Goal: Information Seeking & Learning: Learn about a topic

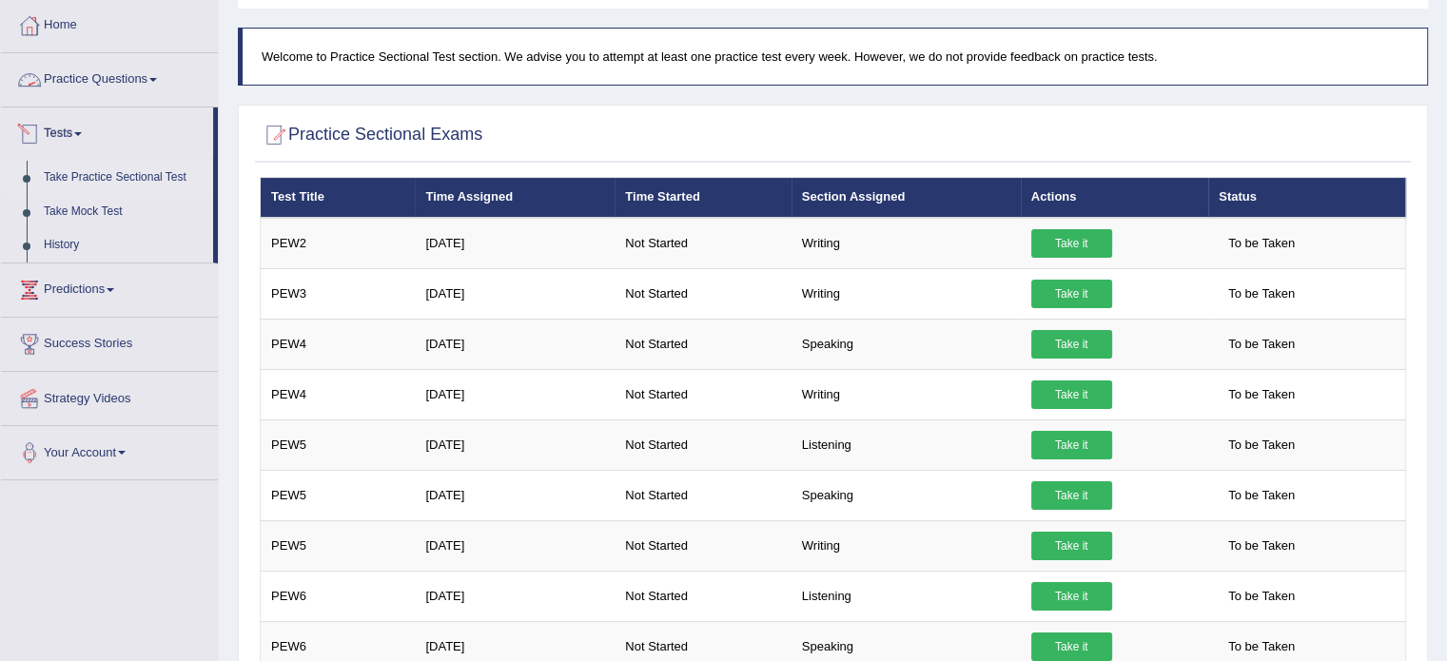
click at [137, 71] on link "Practice Questions" at bounding box center [109, 77] width 217 height 48
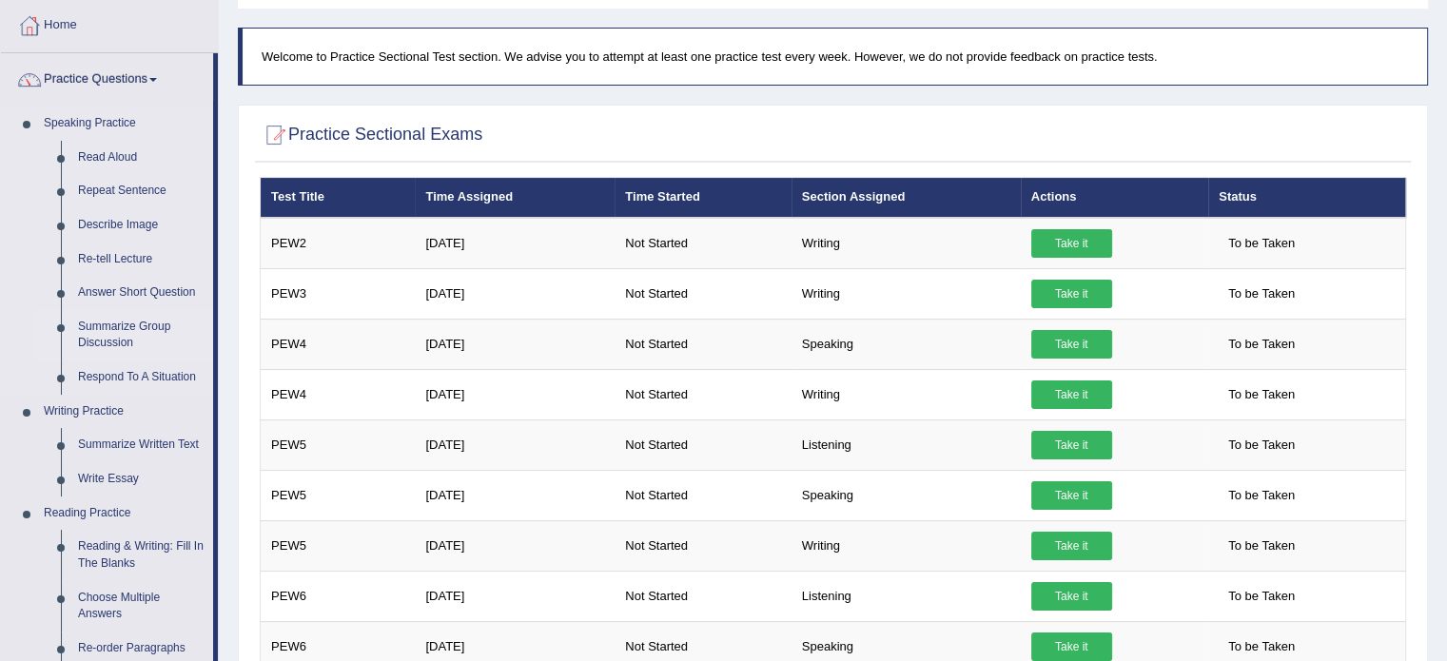
click at [150, 323] on link "Summarize Group Discussion" at bounding box center [141, 335] width 144 height 50
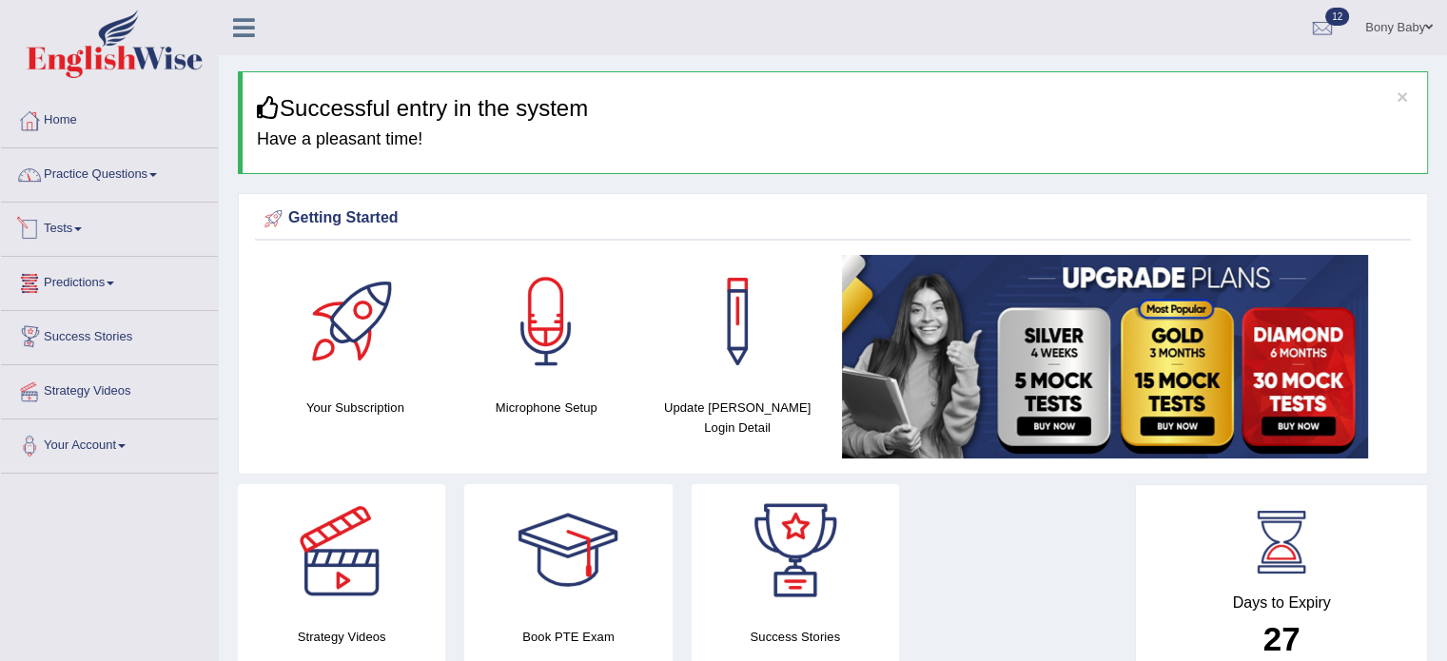
click at [141, 187] on link "Practice Questions" at bounding box center [109, 172] width 217 height 48
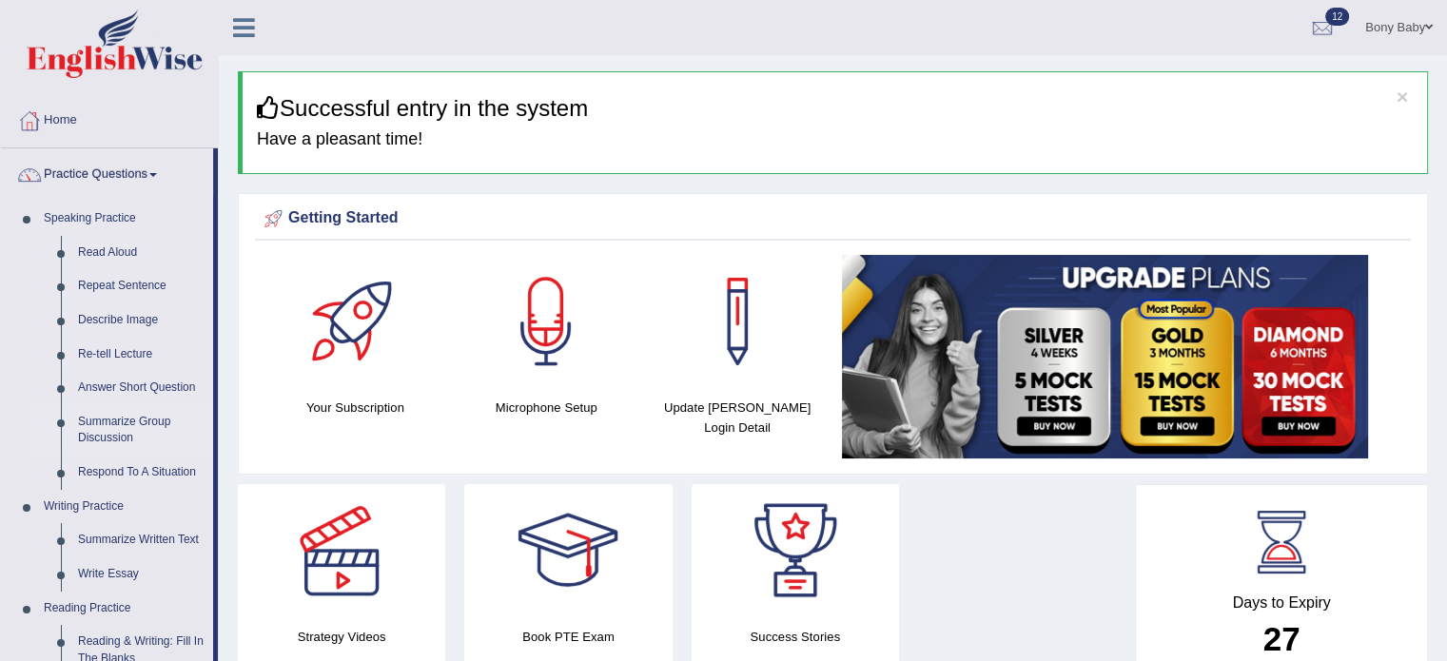
click at [120, 423] on link "Summarize Group Discussion" at bounding box center [141, 430] width 144 height 50
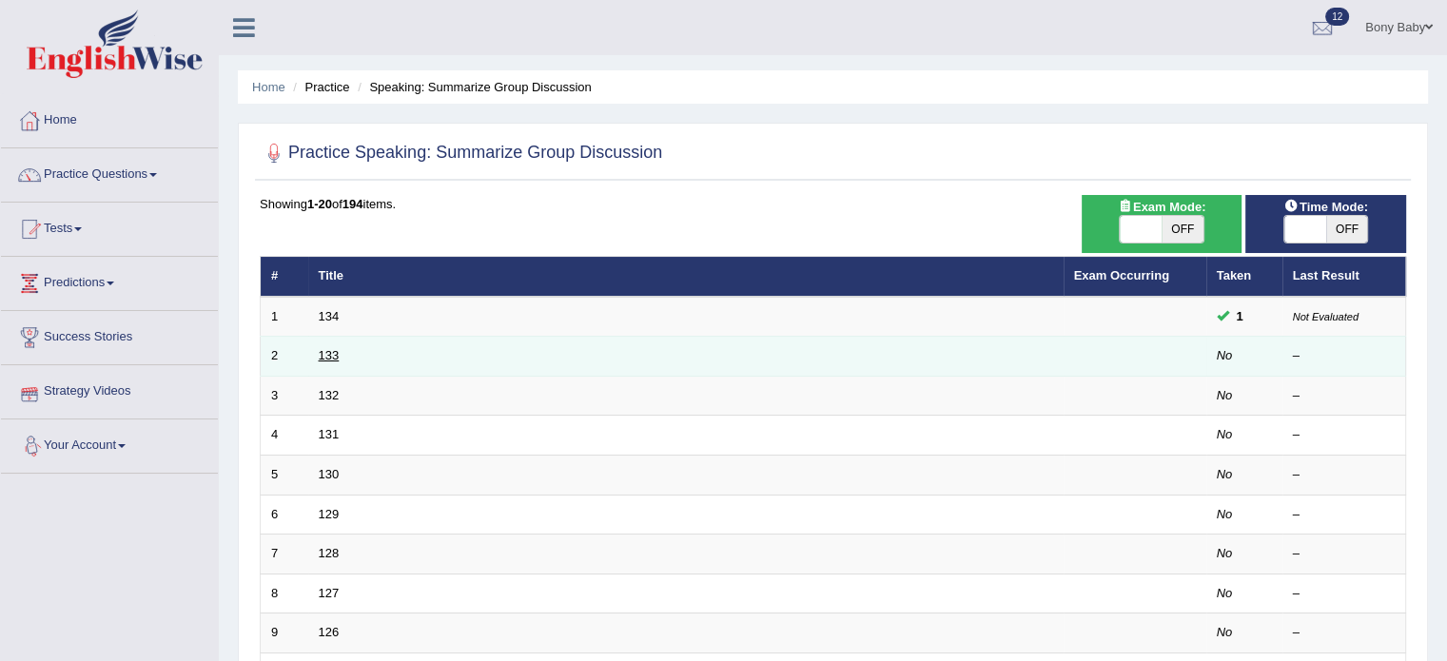
click at [324, 354] on link "133" at bounding box center [329, 355] width 21 height 14
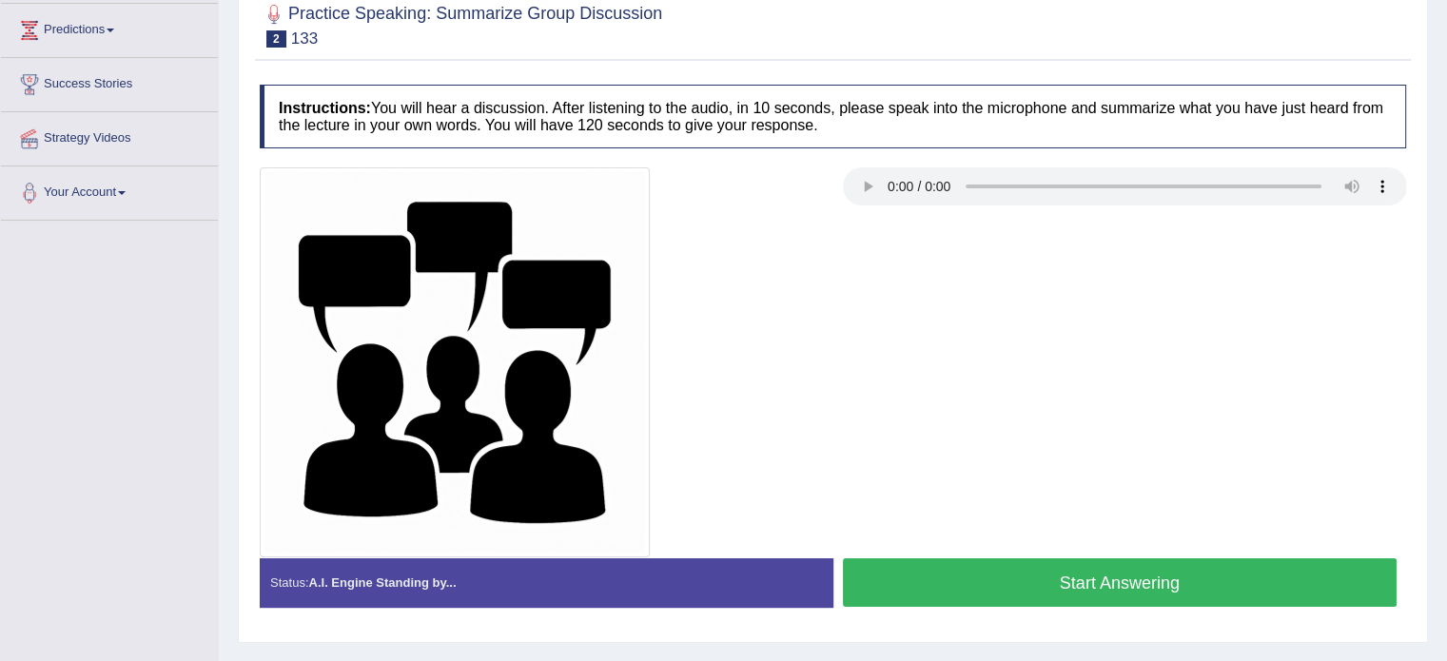
scroll to position [338, 0]
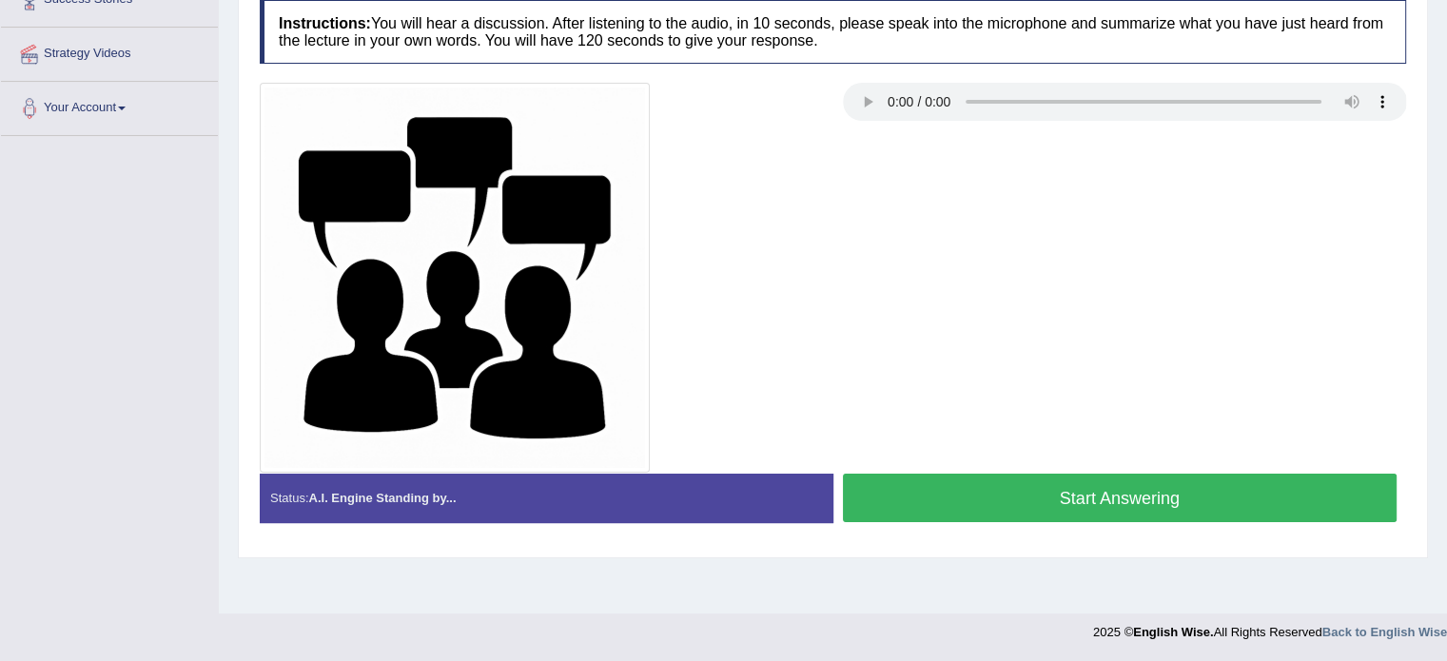
click at [1024, 499] on button "Start Answering" at bounding box center [1120, 498] width 555 height 49
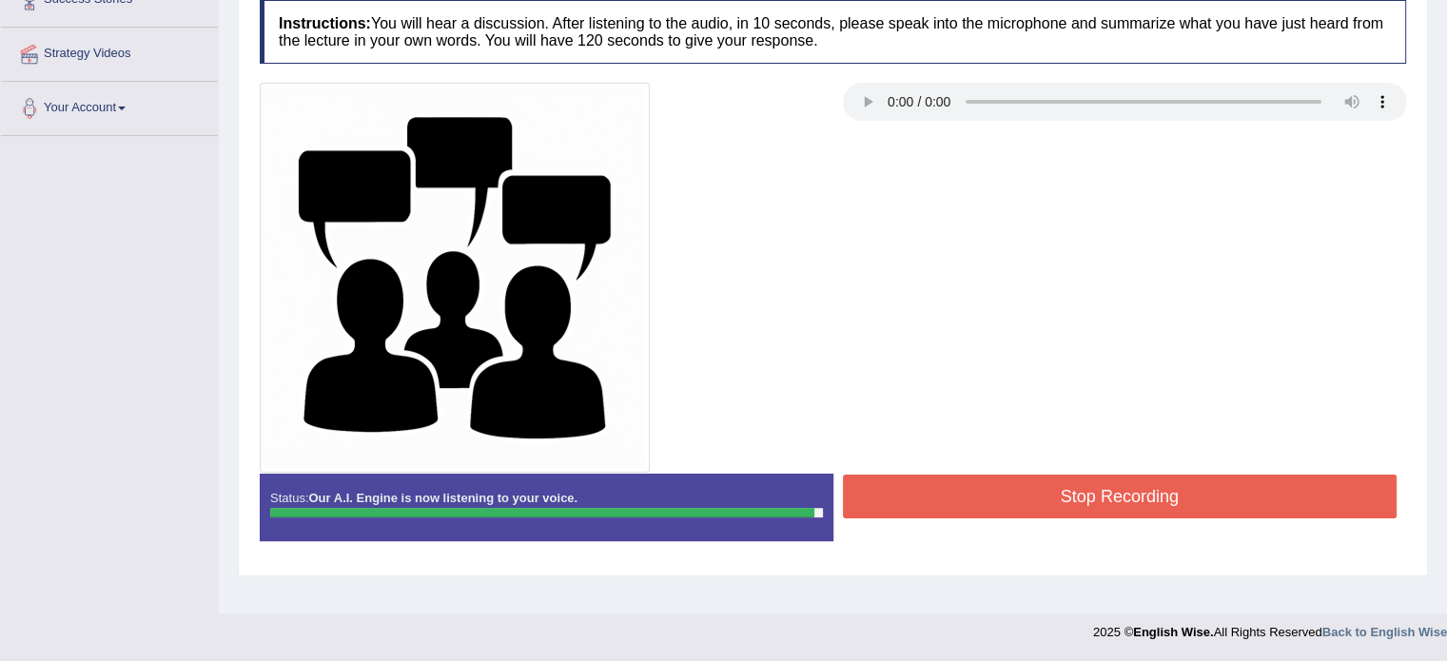
click at [1035, 485] on button "Stop Recording" at bounding box center [1120, 497] width 555 height 44
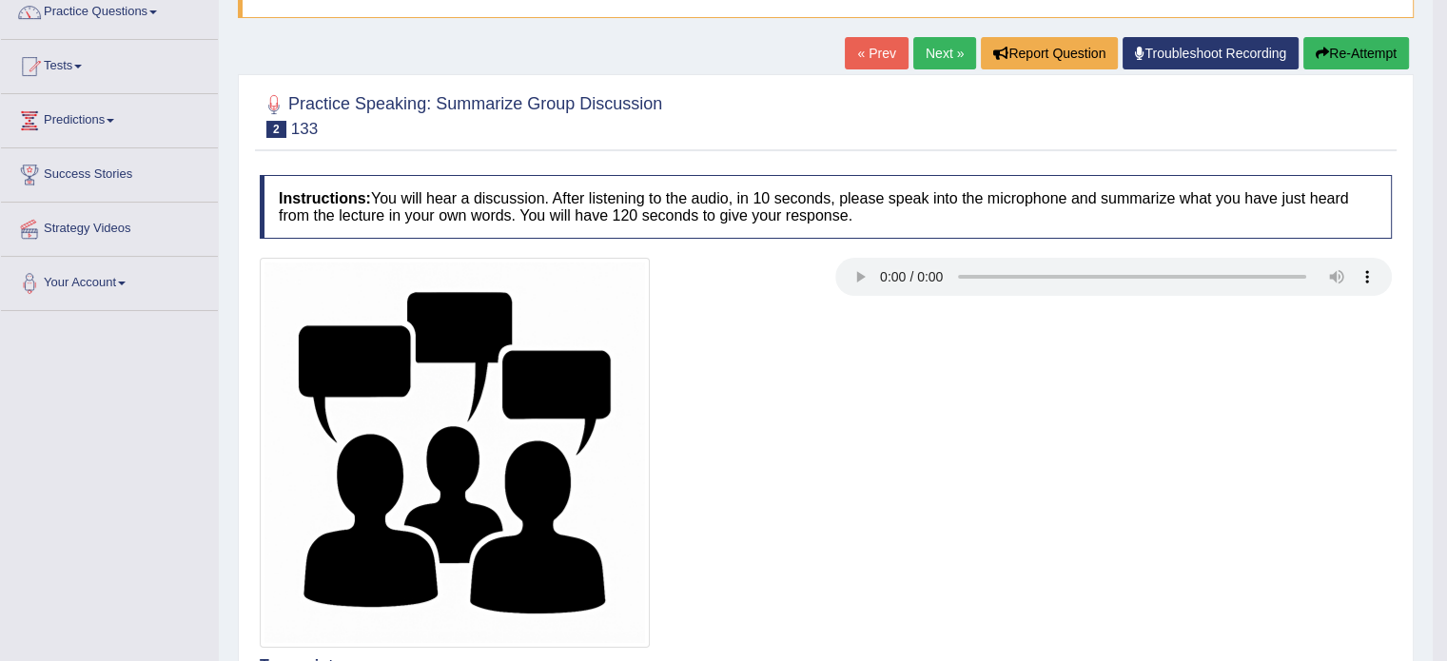
scroll to position [52, 0]
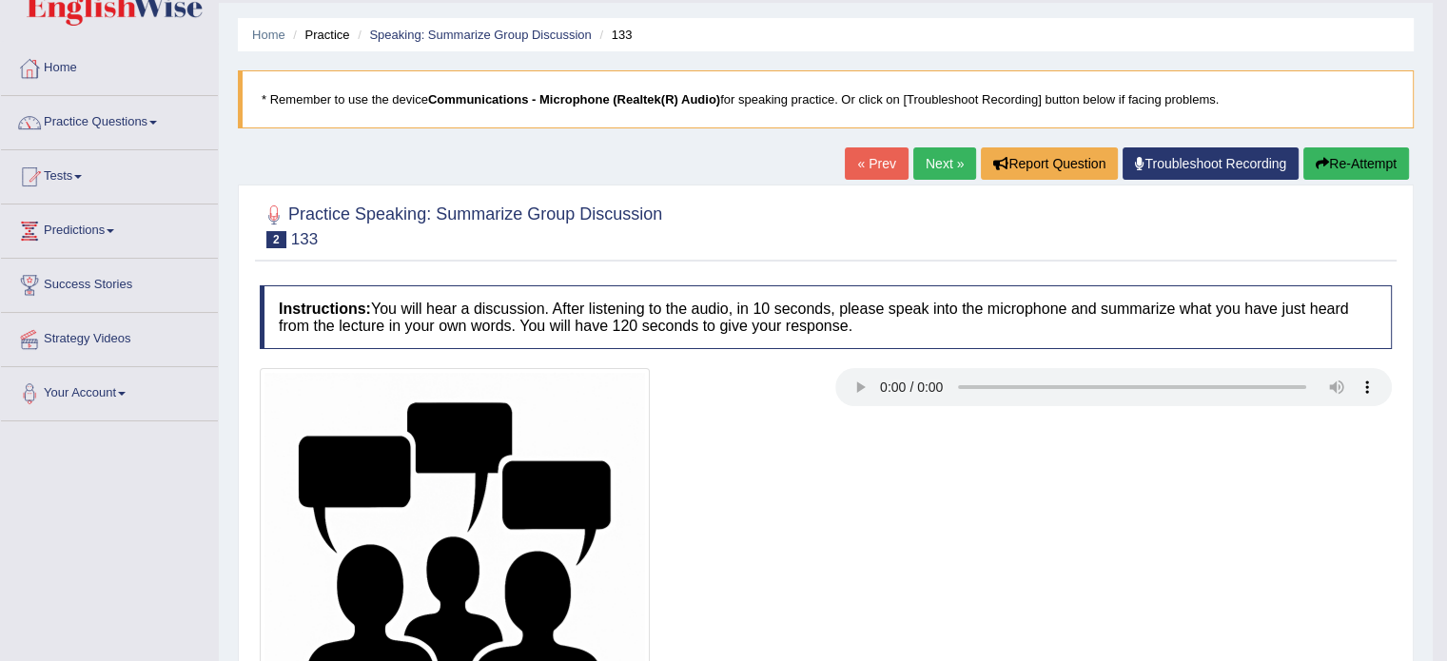
click at [952, 156] on link "Next »" at bounding box center [945, 164] width 63 height 32
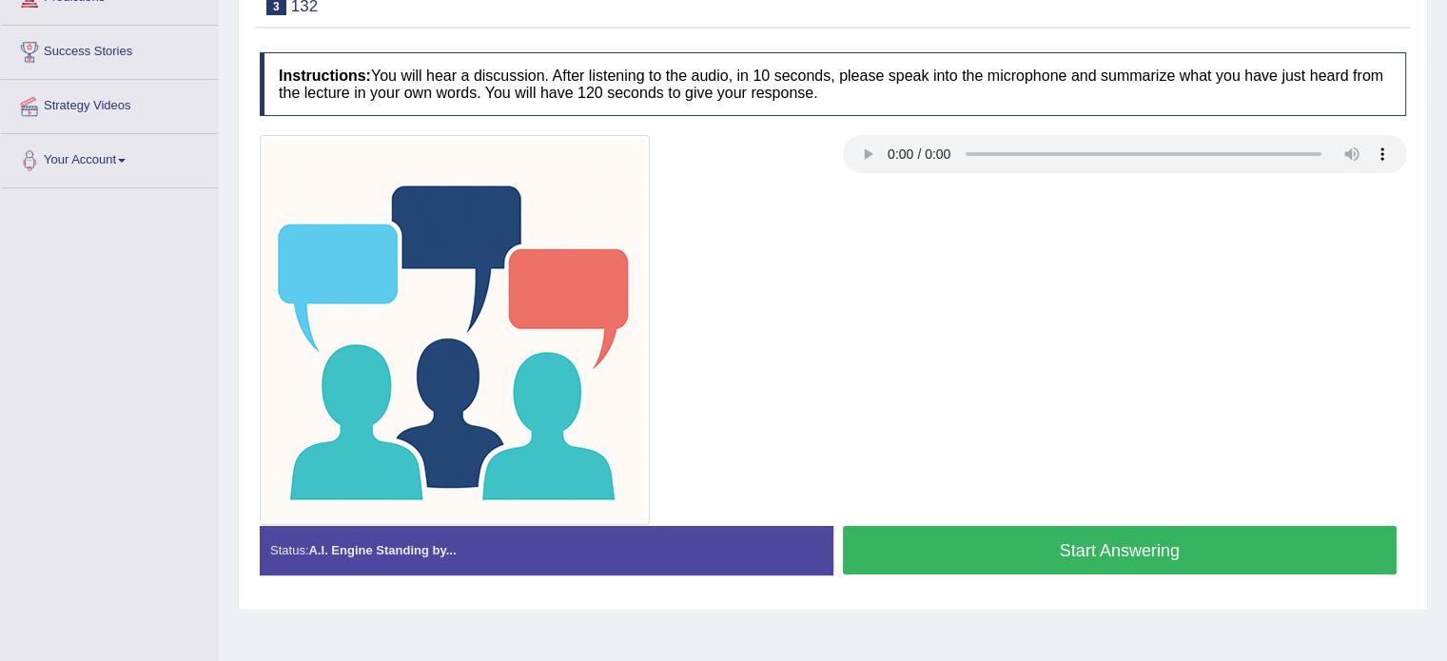
click at [1015, 555] on button "Start Answering" at bounding box center [1120, 550] width 555 height 49
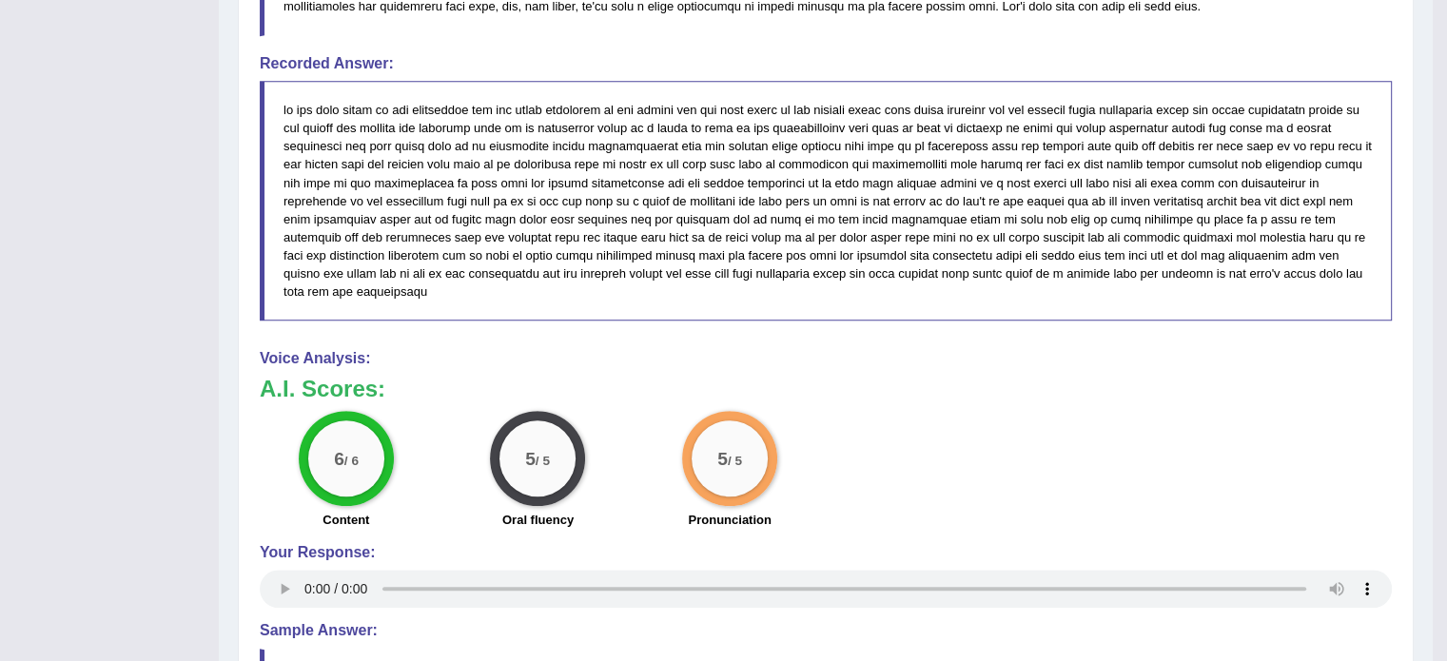
scroll to position [1103, 0]
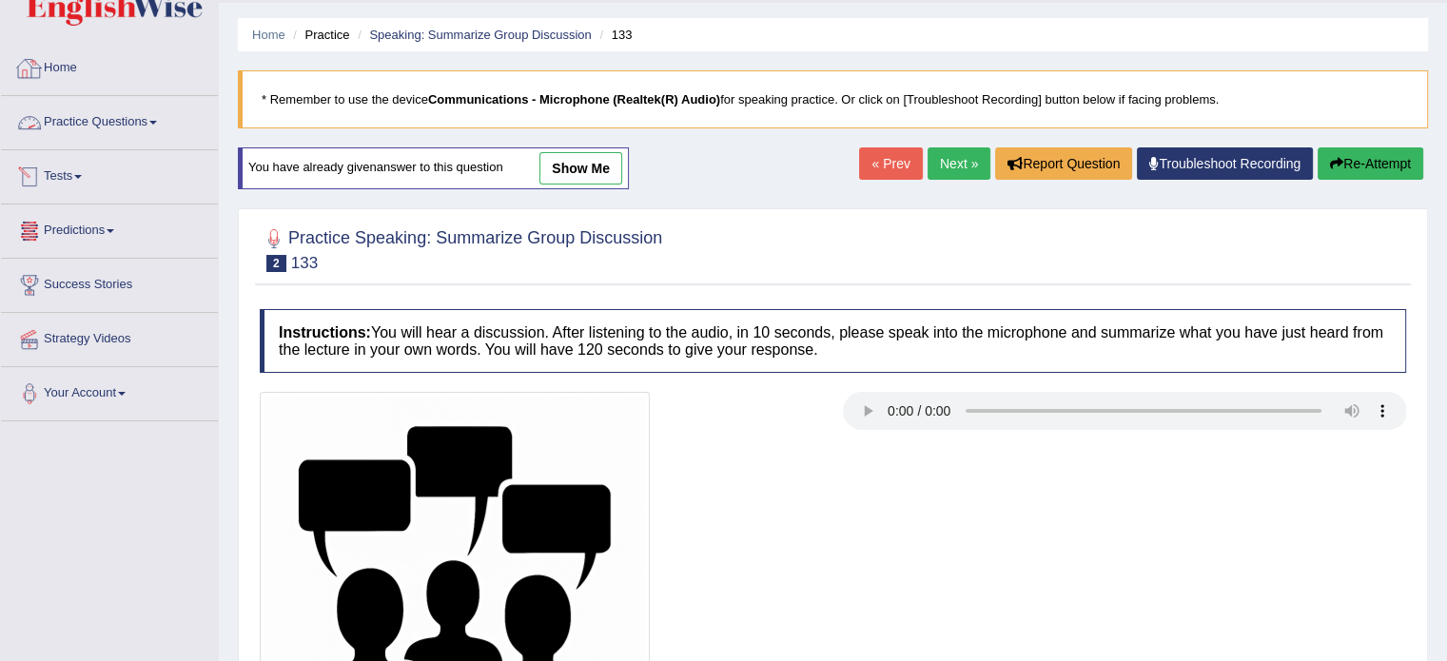
click at [132, 129] on link "Practice Questions" at bounding box center [109, 120] width 217 height 48
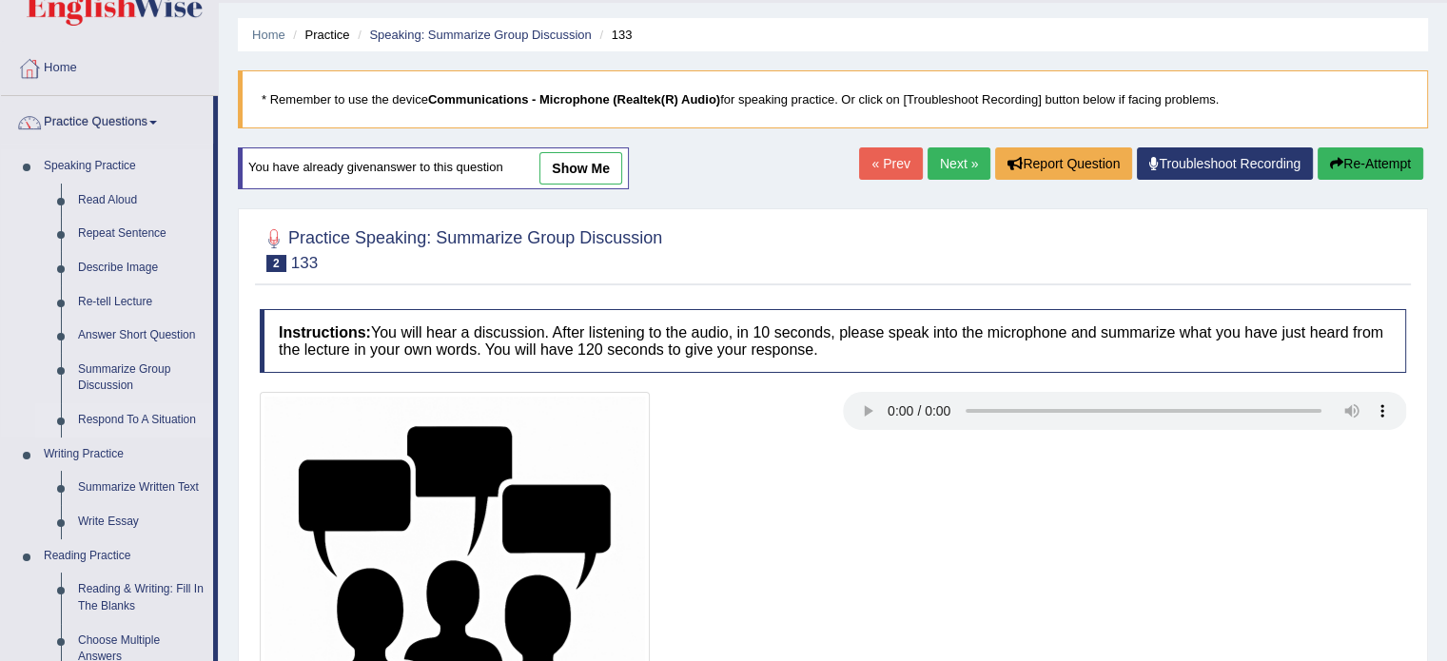
click at [126, 422] on link "Respond To A Situation" at bounding box center [141, 420] width 144 height 34
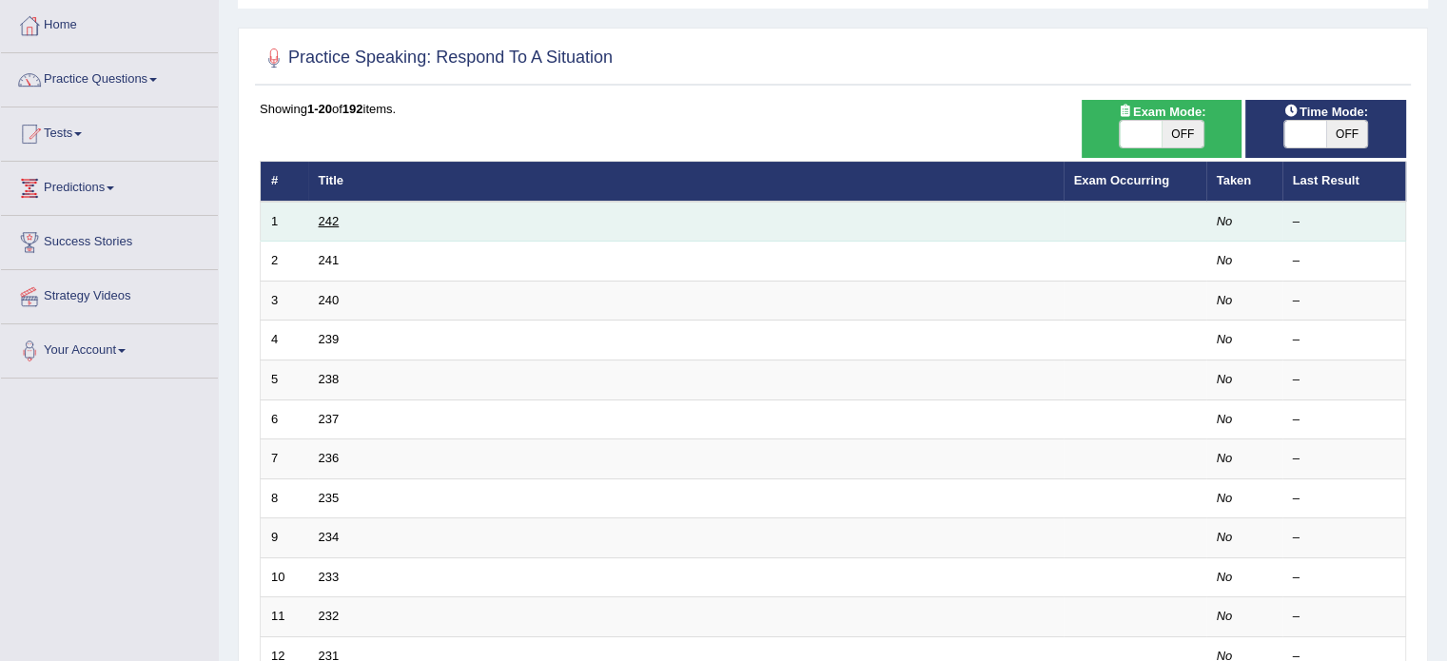
click at [332, 223] on link "242" at bounding box center [329, 221] width 21 height 14
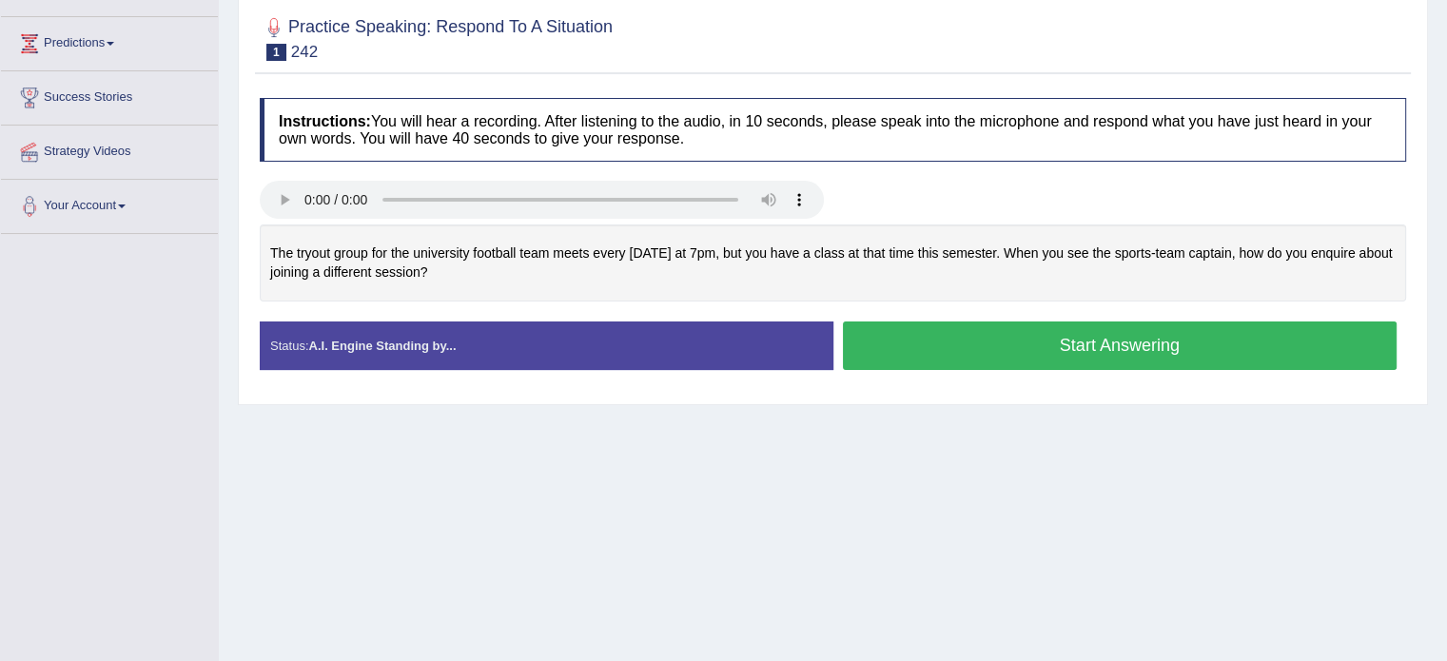
scroll to position [285, 0]
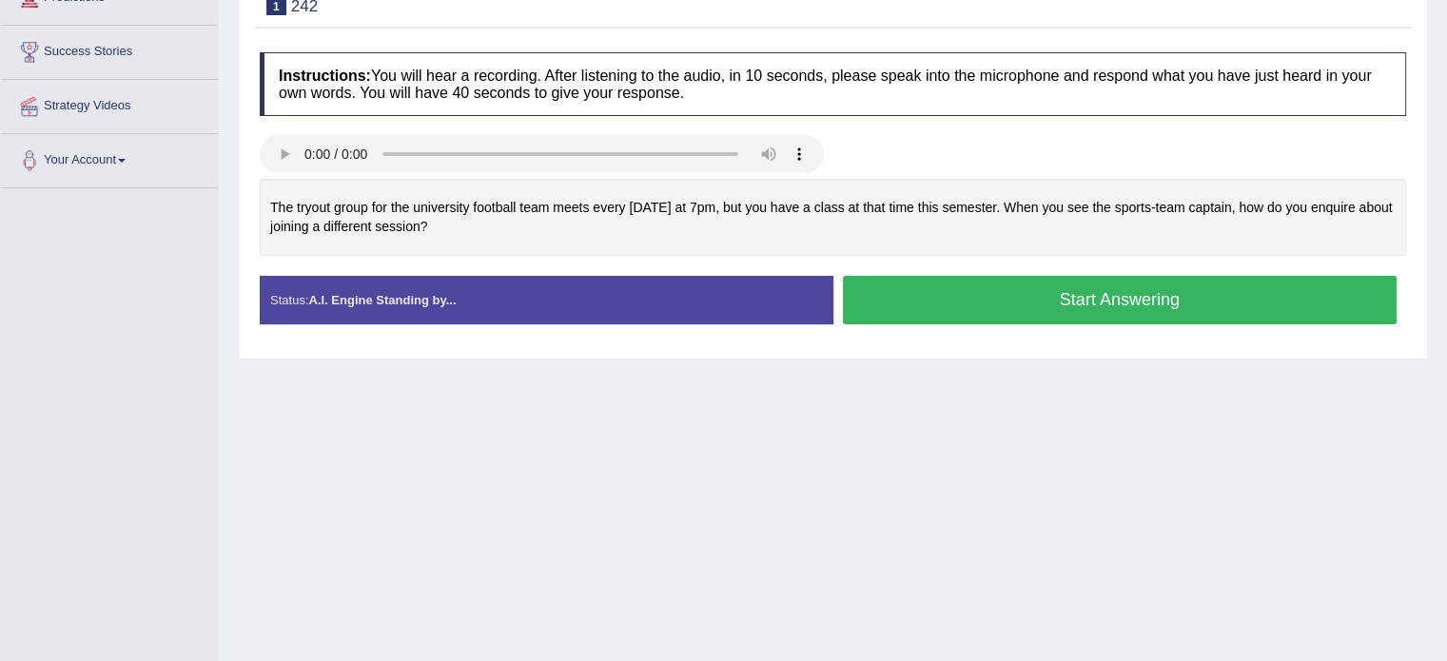
click at [996, 293] on button "Start Answering" at bounding box center [1120, 300] width 555 height 49
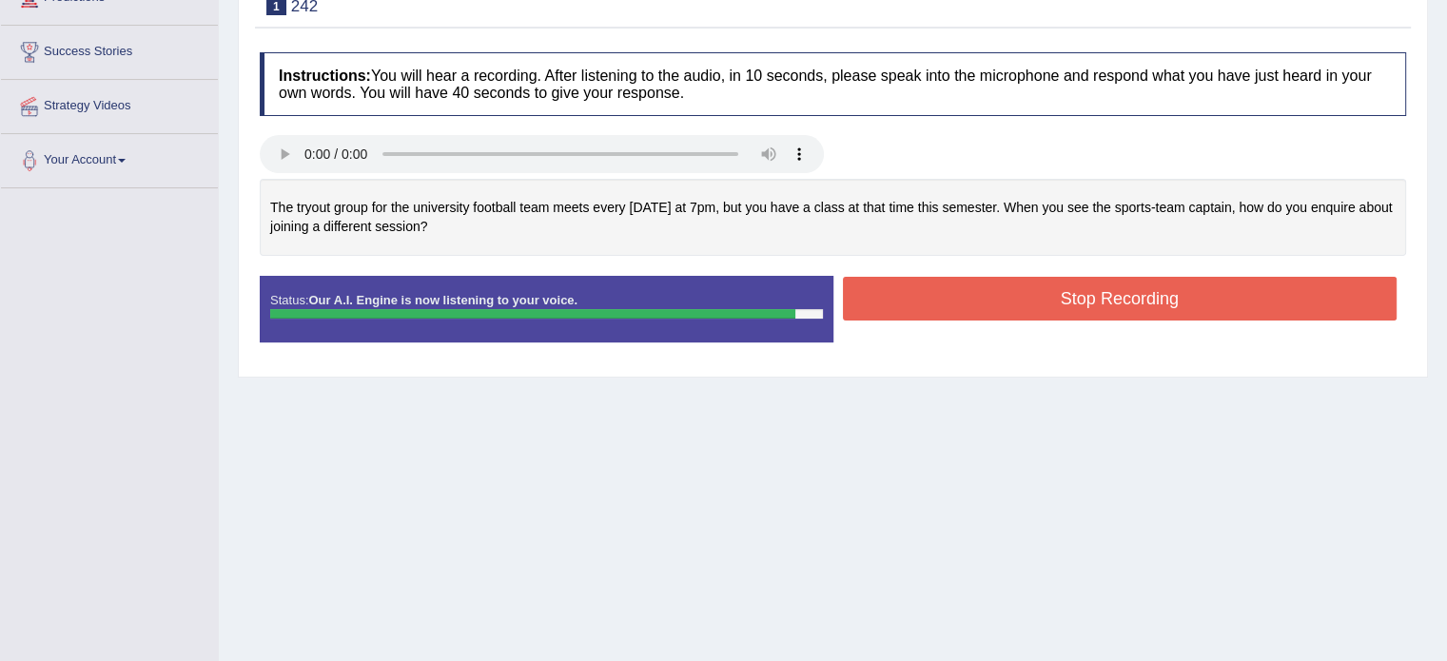
click at [1018, 304] on button "Stop Recording" at bounding box center [1120, 299] width 555 height 44
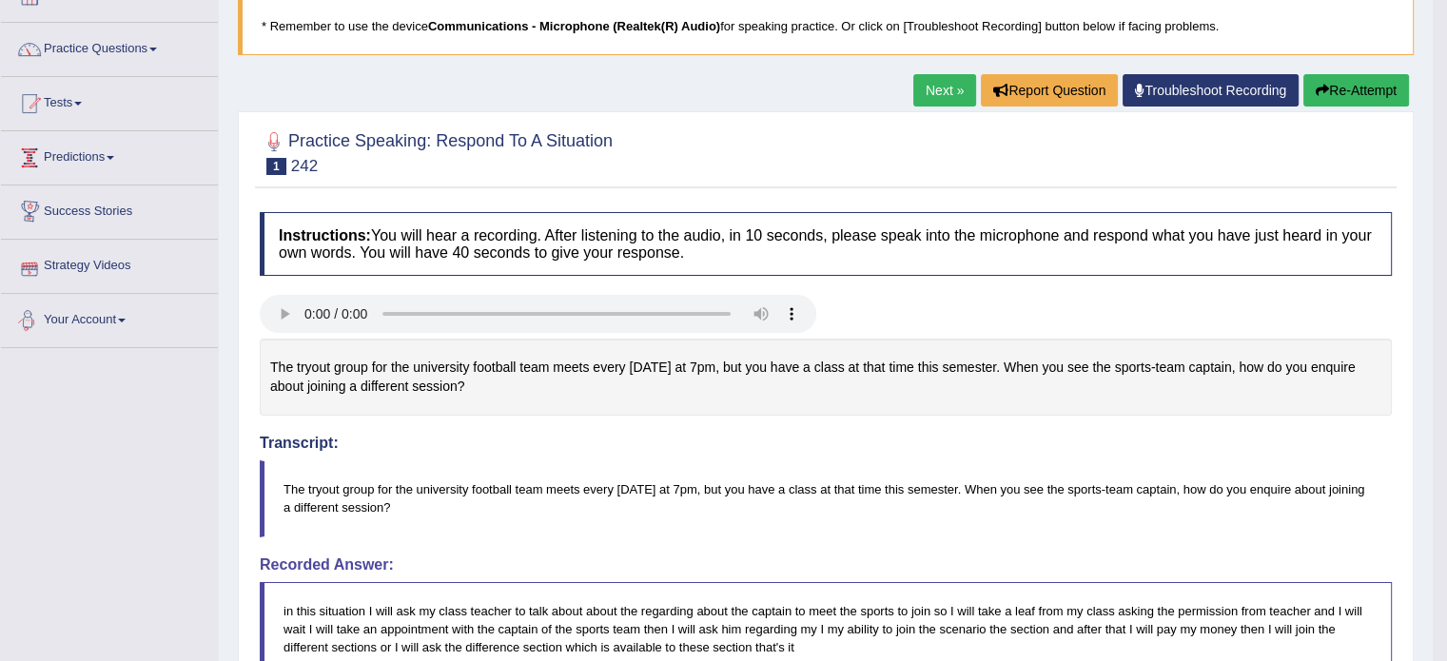
scroll to position [0, 0]
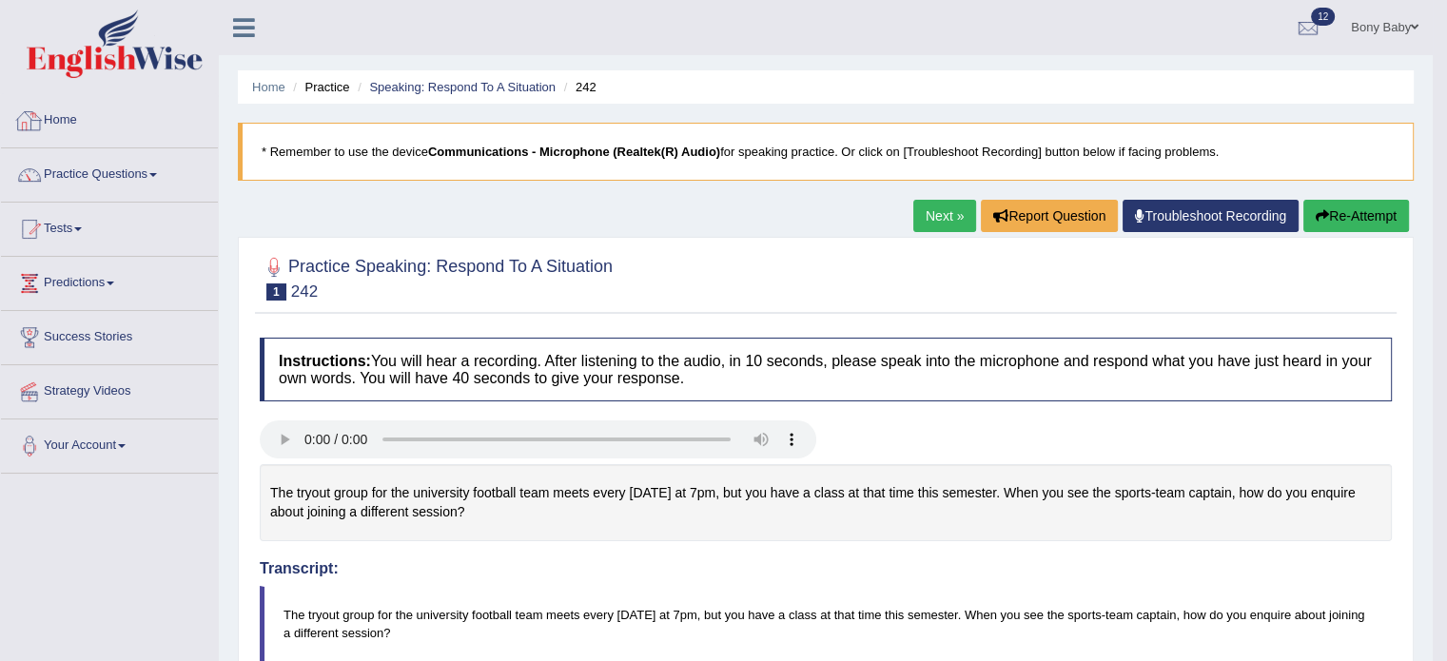
click at [72, 115] on link "Home" at bounding box center [109, 118] width 217 height 48
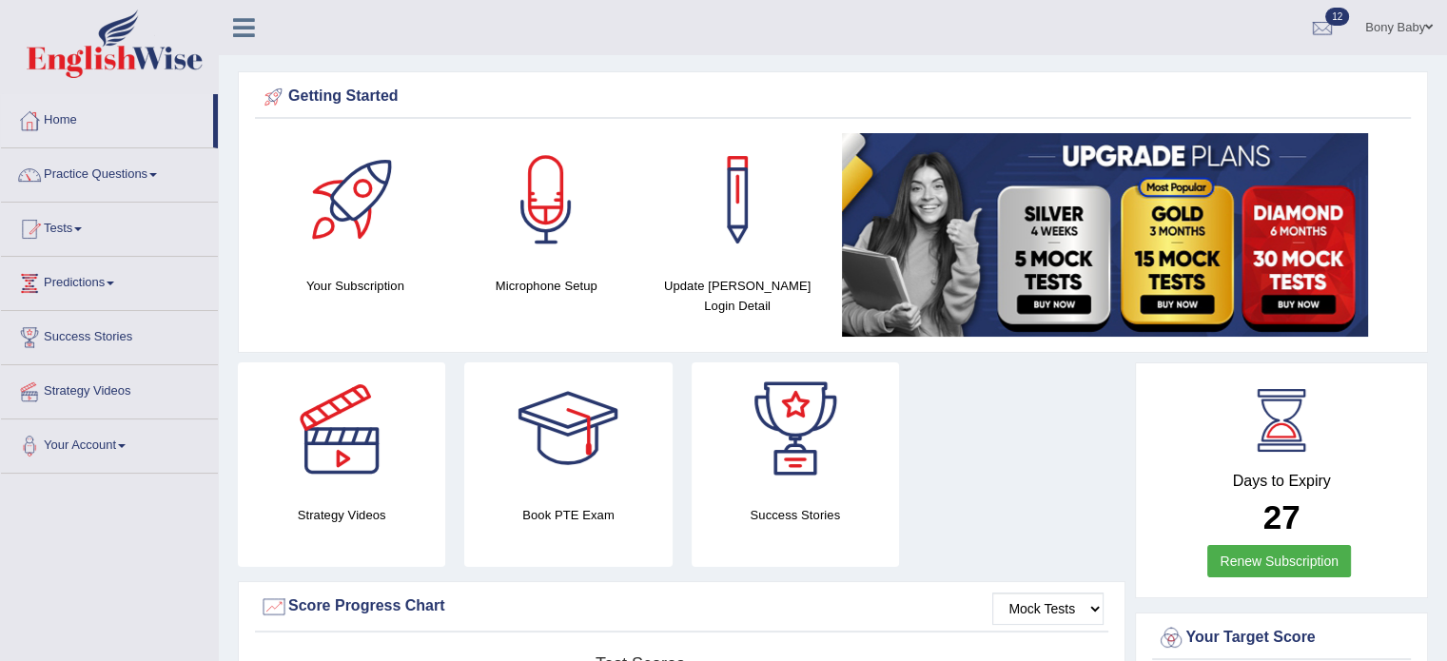
click at [347, 441] on div at bounding box center [341, 429] width 133 height 133
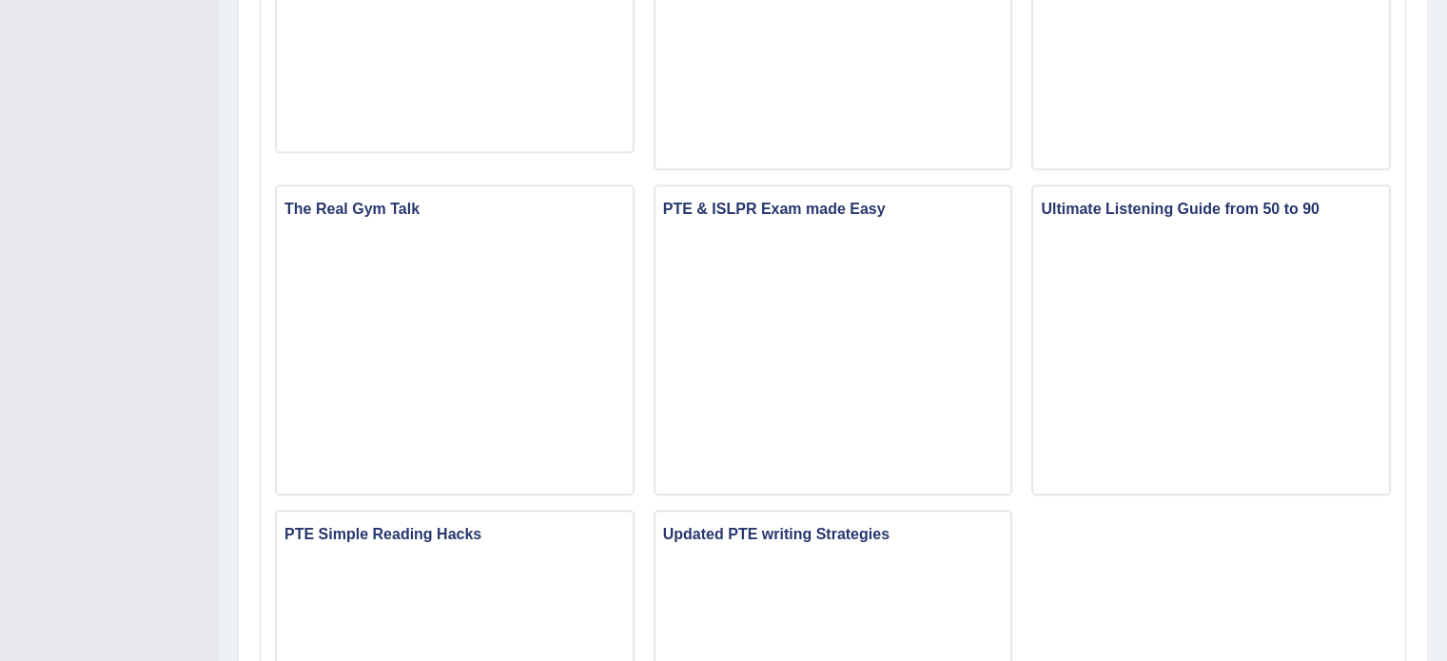
scroll to position [856, 0]
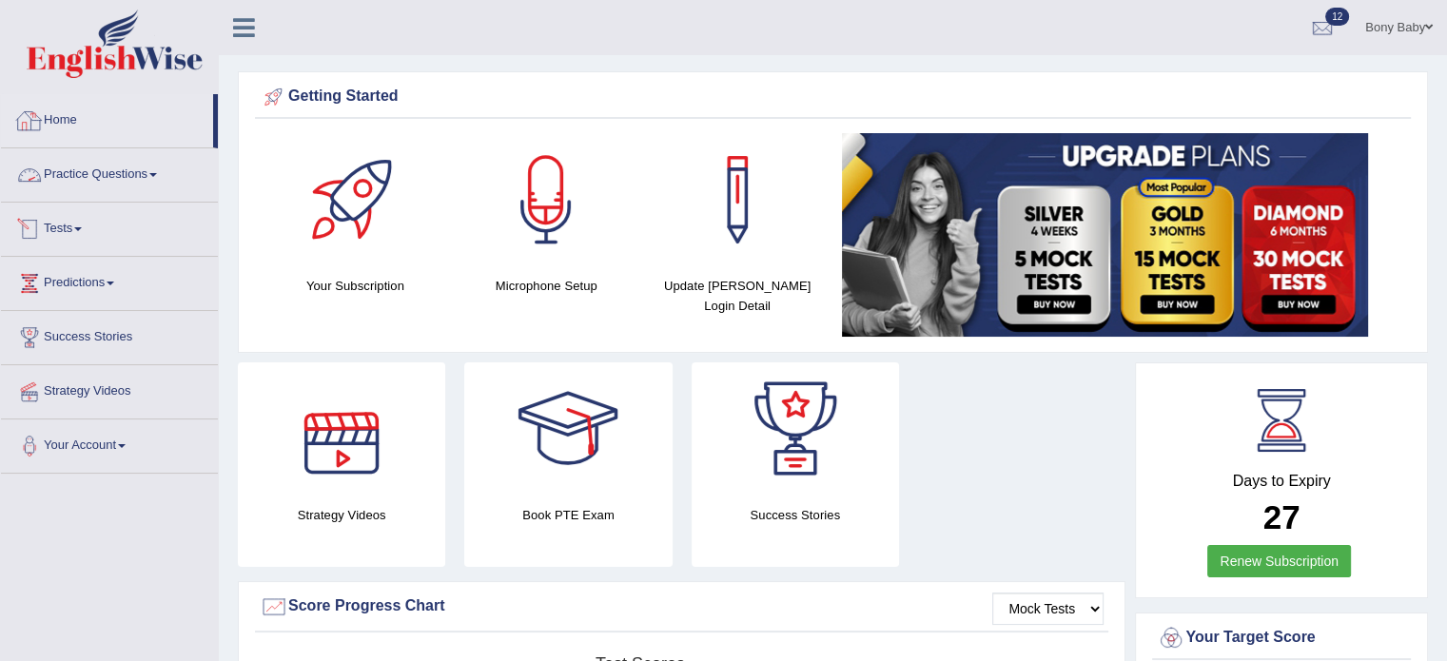
click at [102, 168] on link "Practice Questions" at bounding box center [109, 172] width 217 height 48
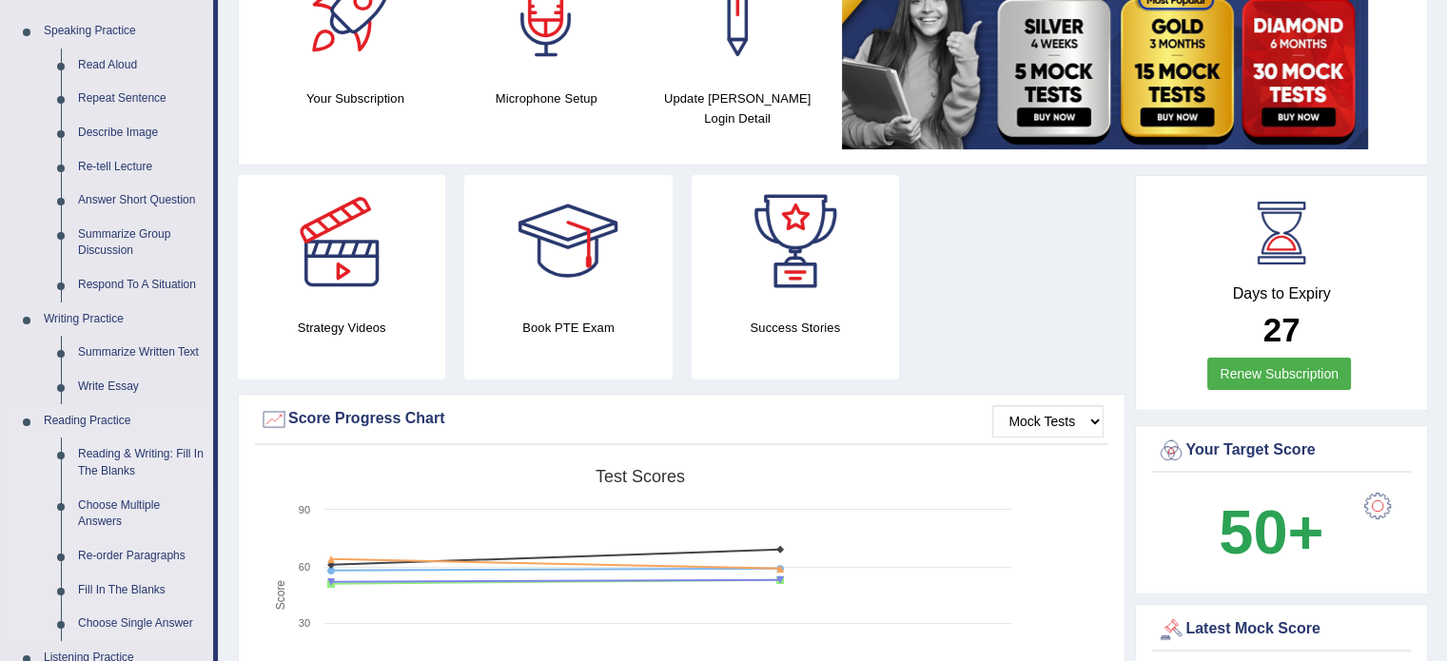
scroll to position [190, 0]
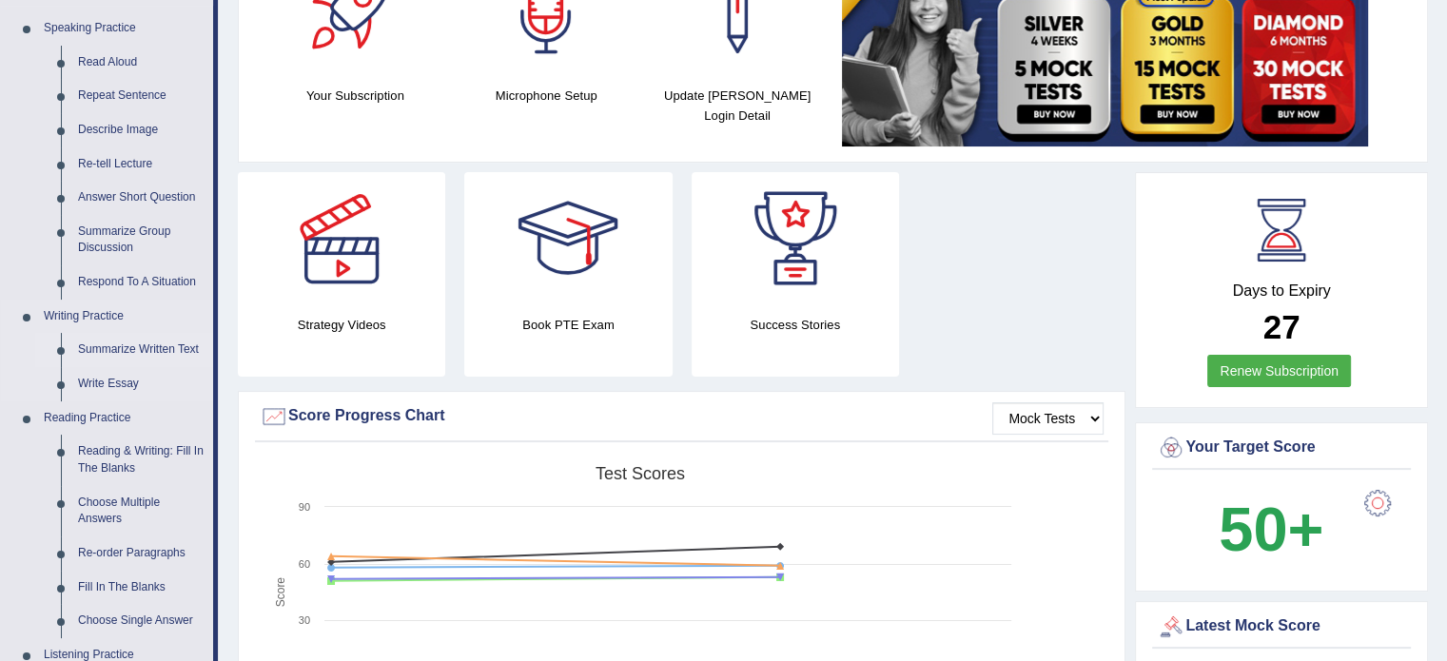
click at [126, 353] on link "Summarize Written Text" at bounding box center [141, 350] width 144 height 34
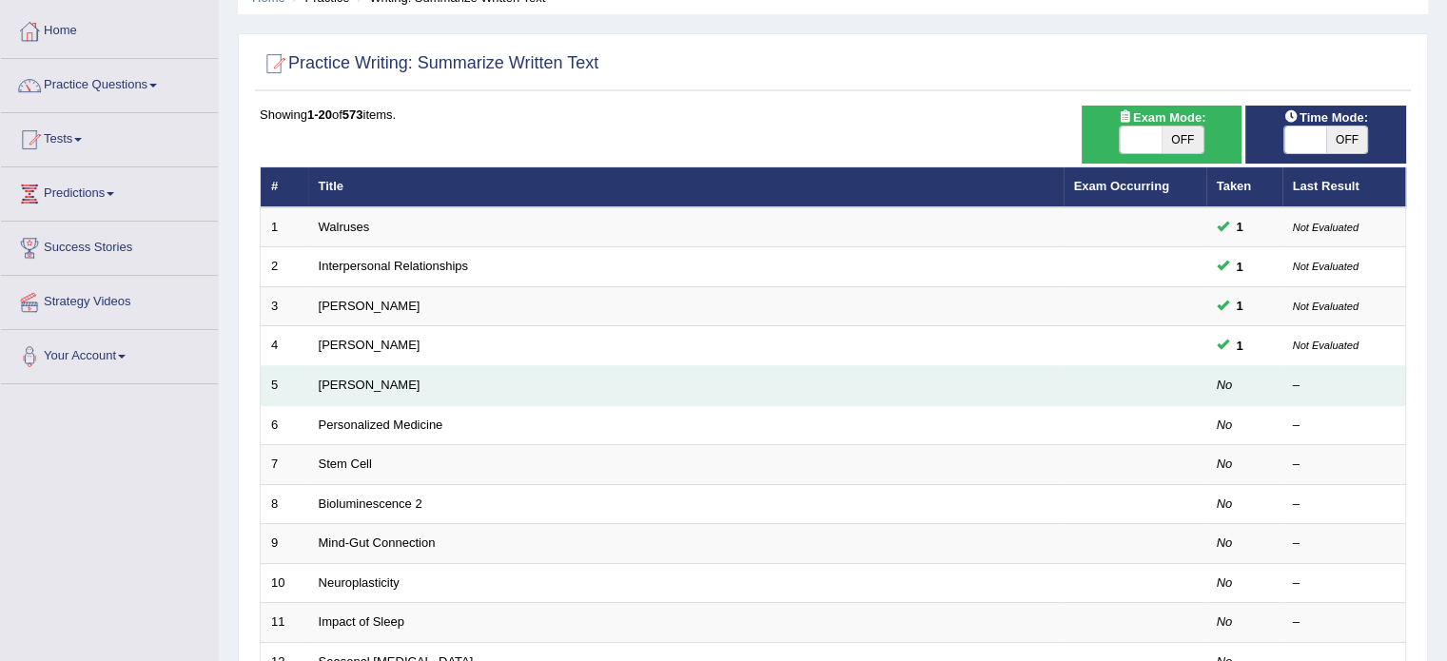
scroll to position [285, 0]
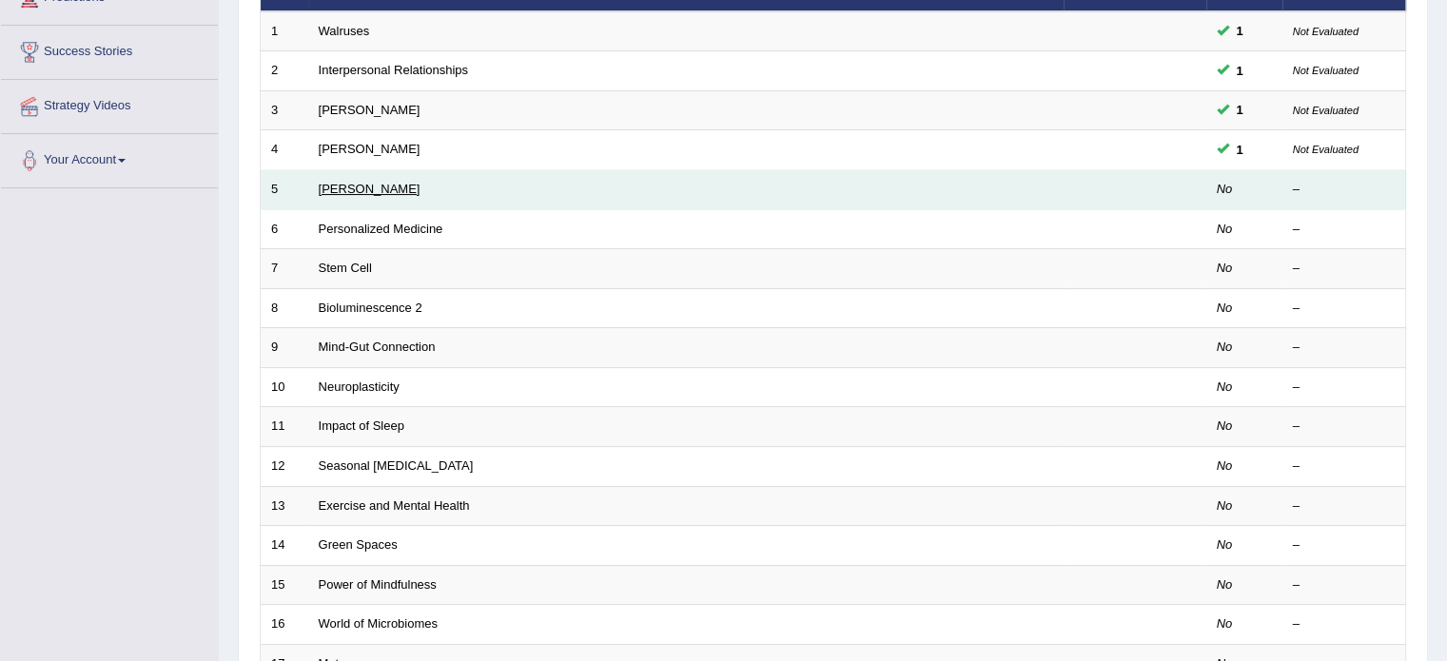
click at [368, 189] on link "[PERSON_NAME]" at bounding box center [370, 189] width 102 height 14
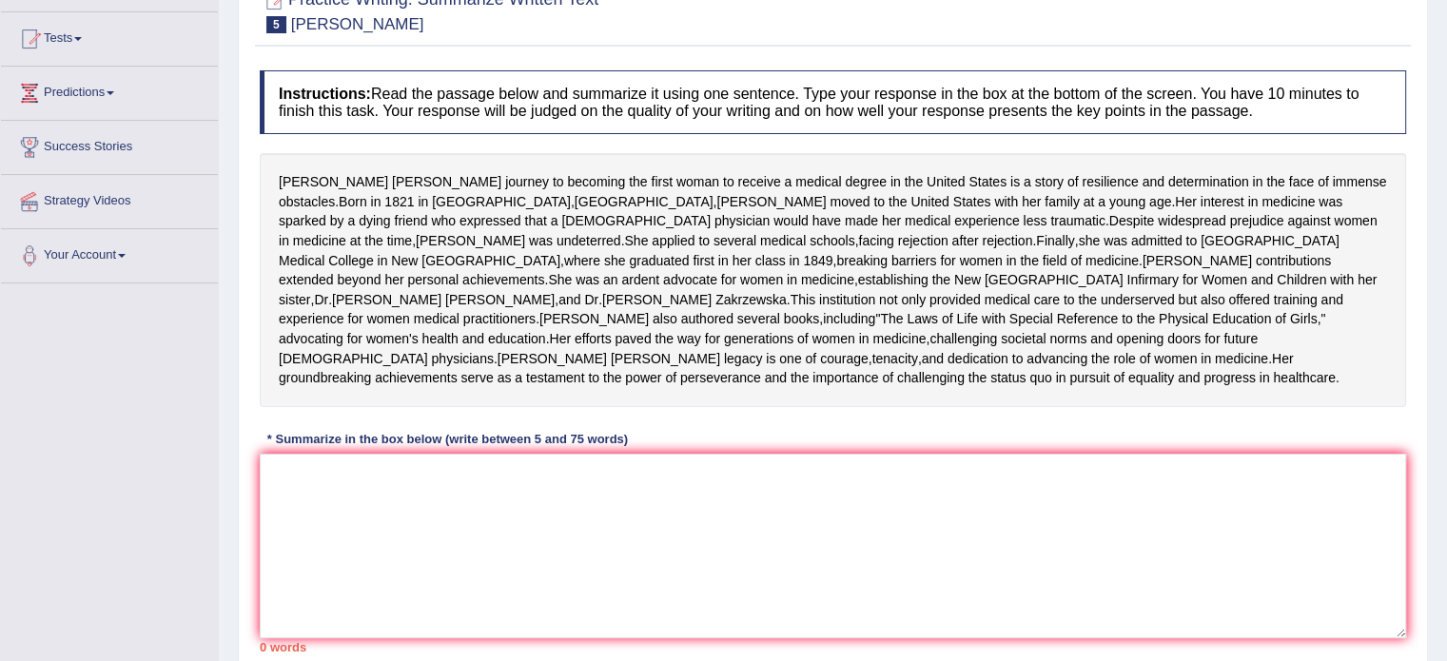
scroll to position [285, 0]
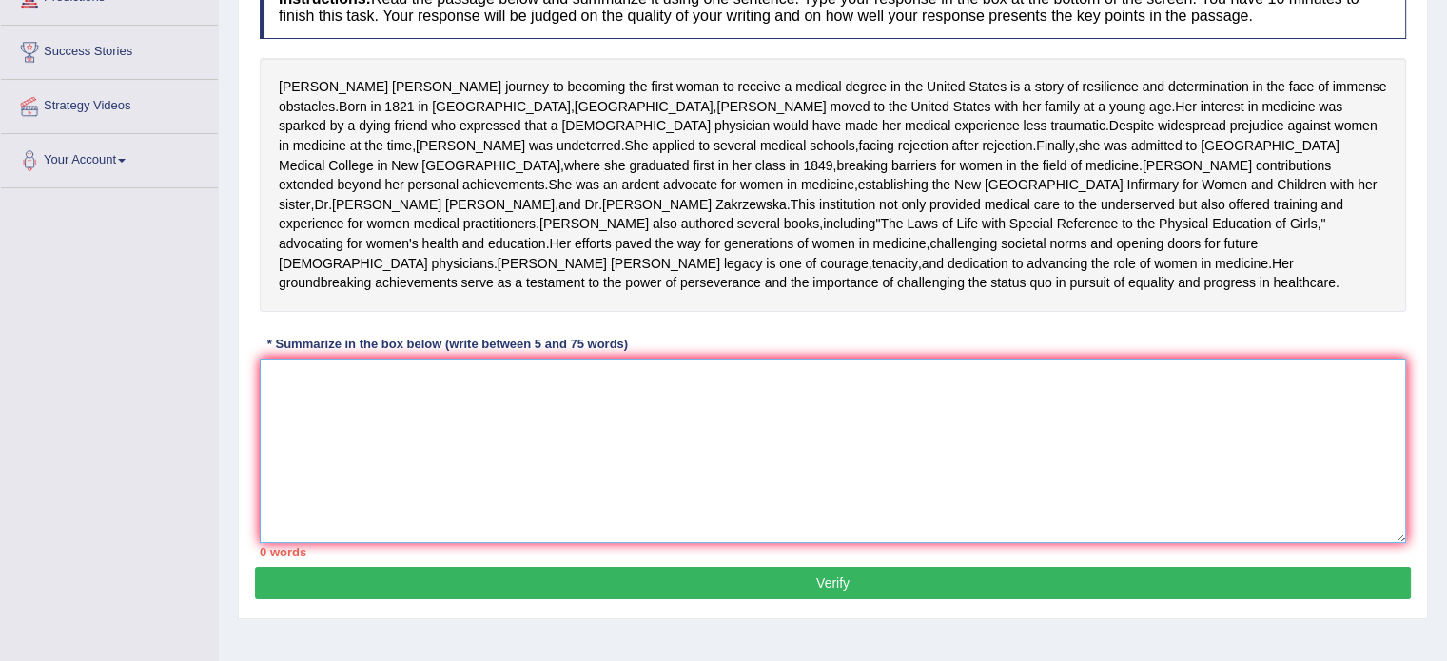
click at [712, 543] on textarea at bounding box center [833, 451] width 1147 height 185
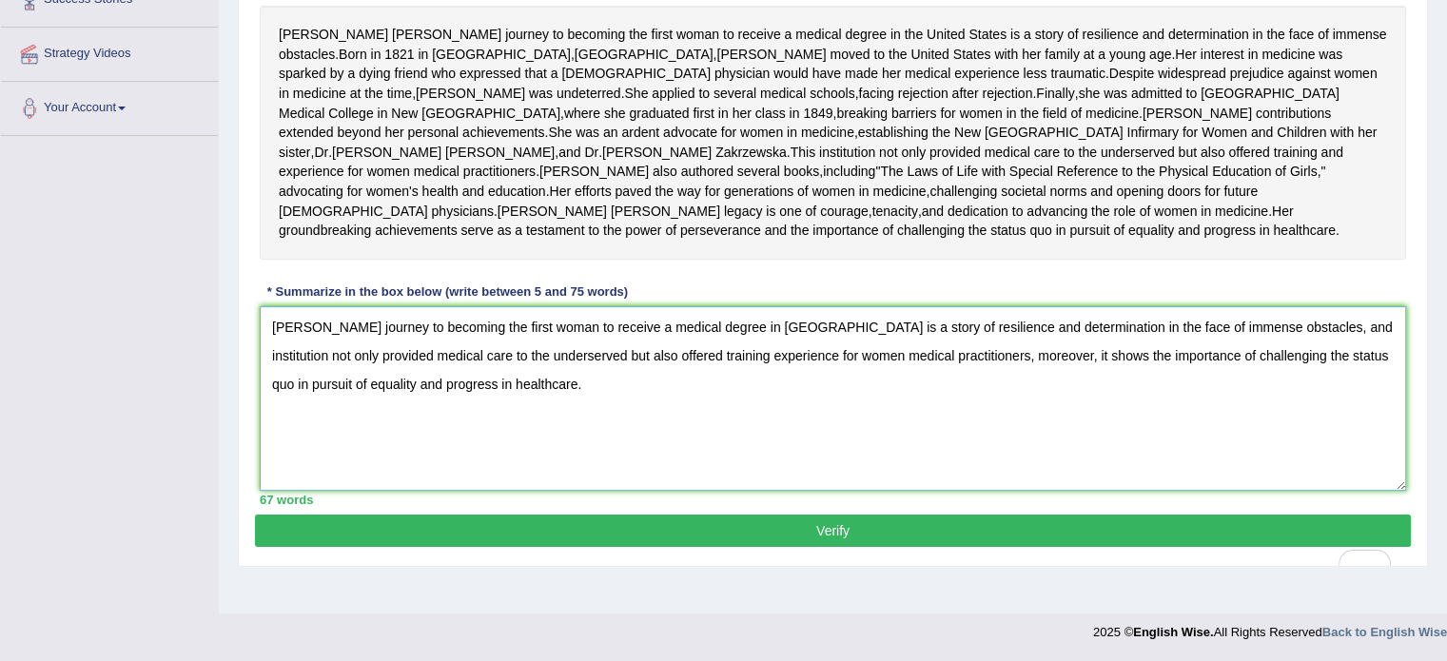
scroll to position [401, 0]
type textarea "[PERSON_NAME] journey to becoming the first woman to receive a medical degree i…"
click at [886, 547] on button "Verify" at bounding box center [833, 531] width 1156 height 32
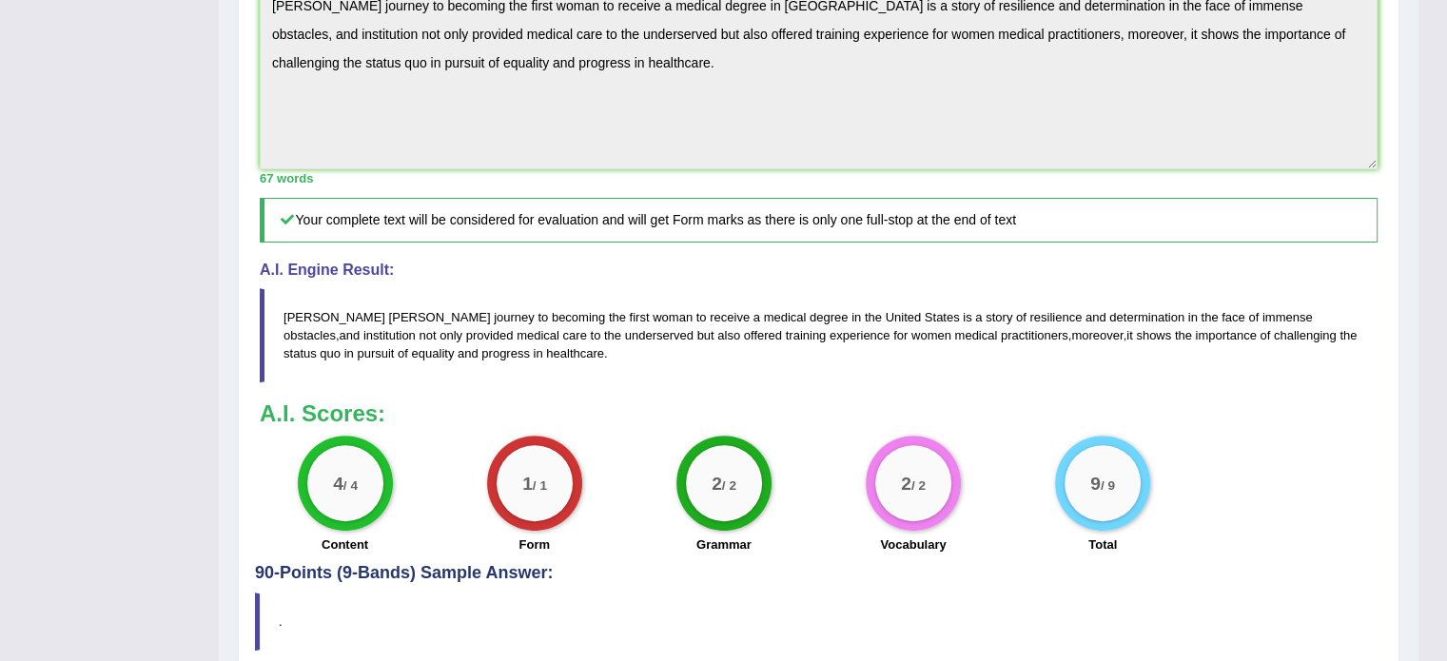
scroll to position [807, 0]
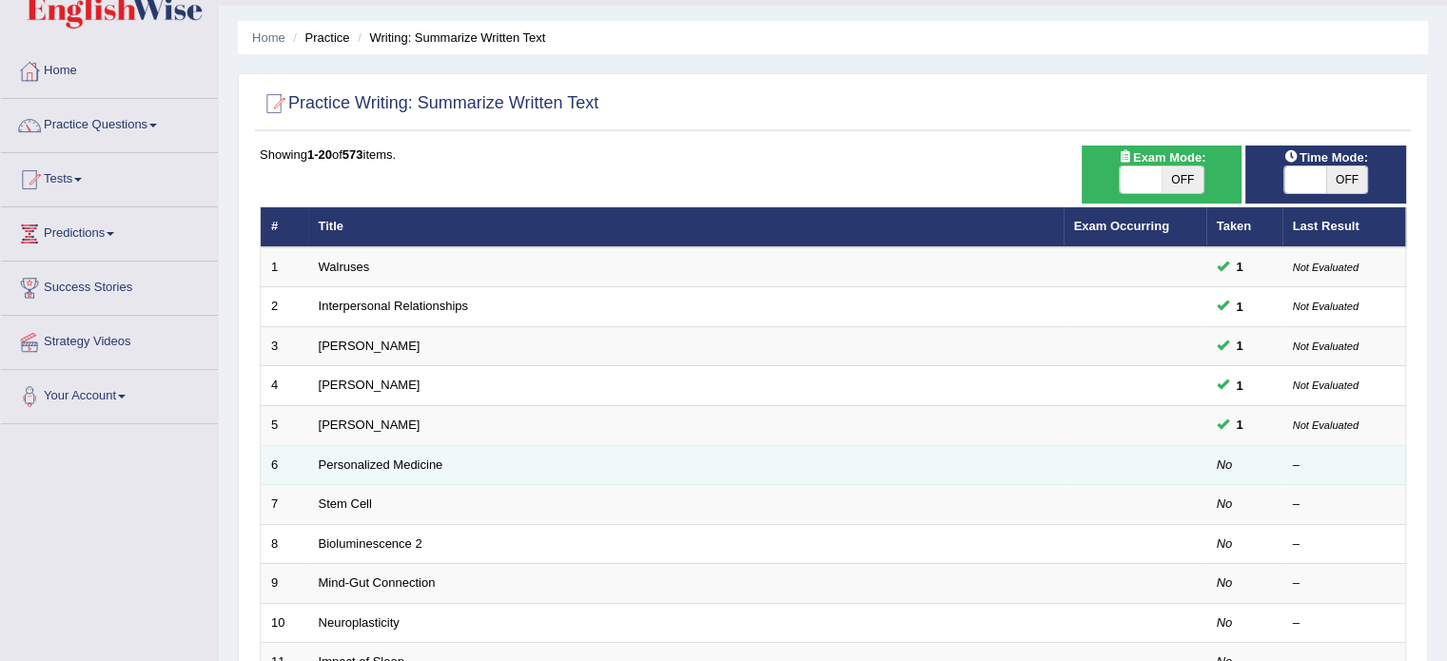
scroll to position [95, 0]
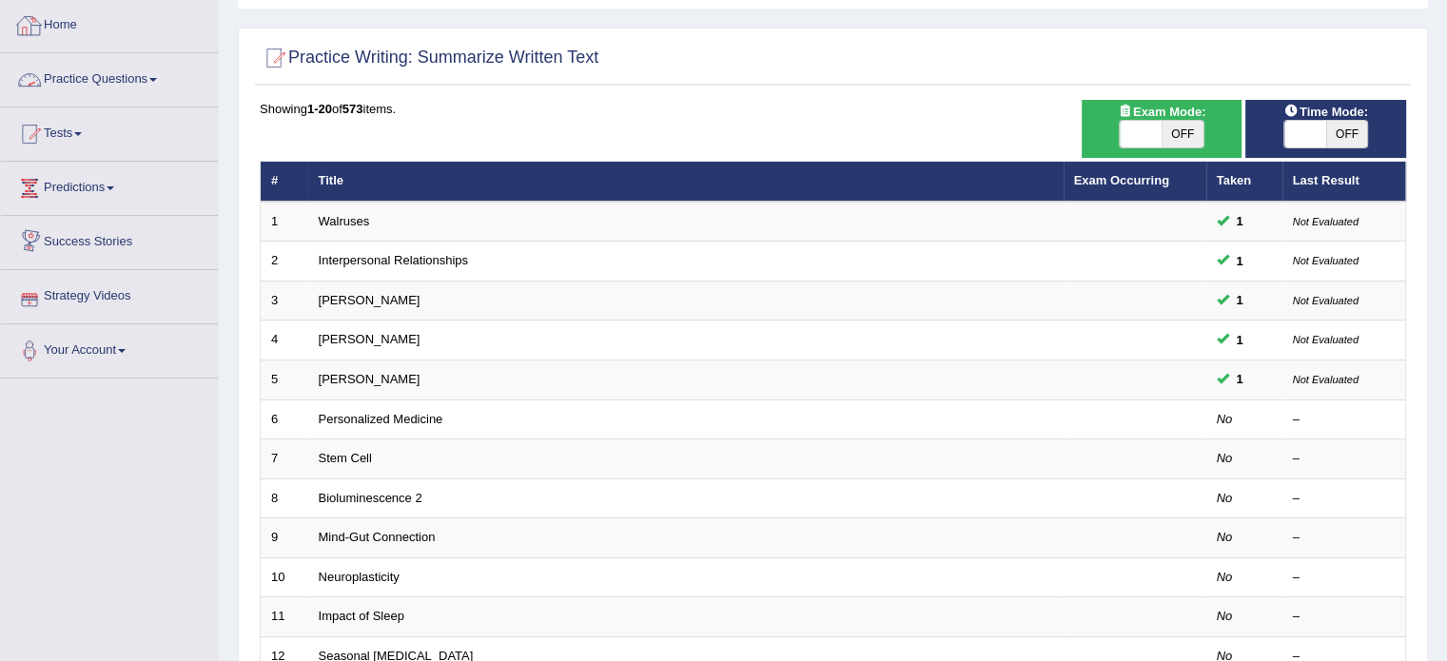
click at [128, 72] on link "Practice Questions" at bounding box center [109, 77] width 217 height 48
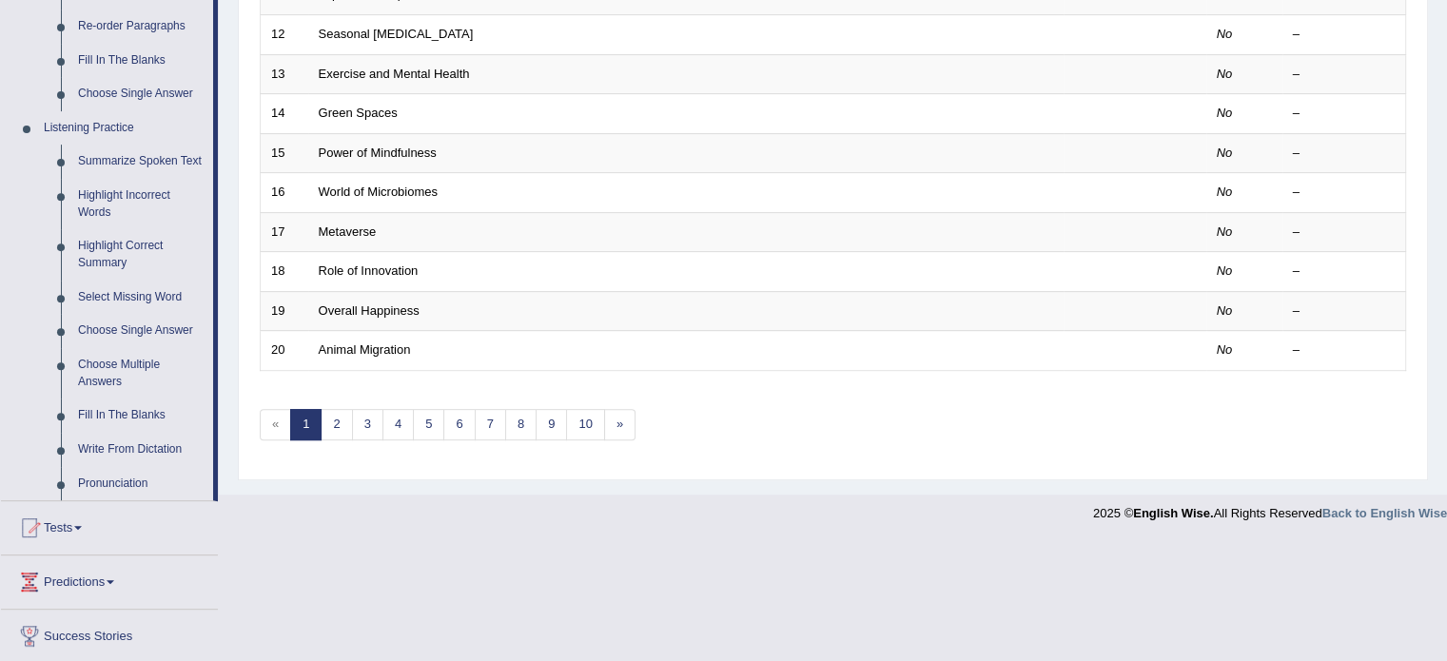
scroll to position [828, 0]
